Goal: Find specific page/section: Find specific page/section

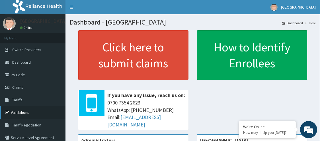
click at [24, 113] on link "Validations" at bounding box center [32, 112] width 65 height 13
click at [64, 108] on link "Validations" at bounding box center [32, 112] width 65 height 13
